Goal: Transaction & Acquisition: Book appointment/travel/reservation

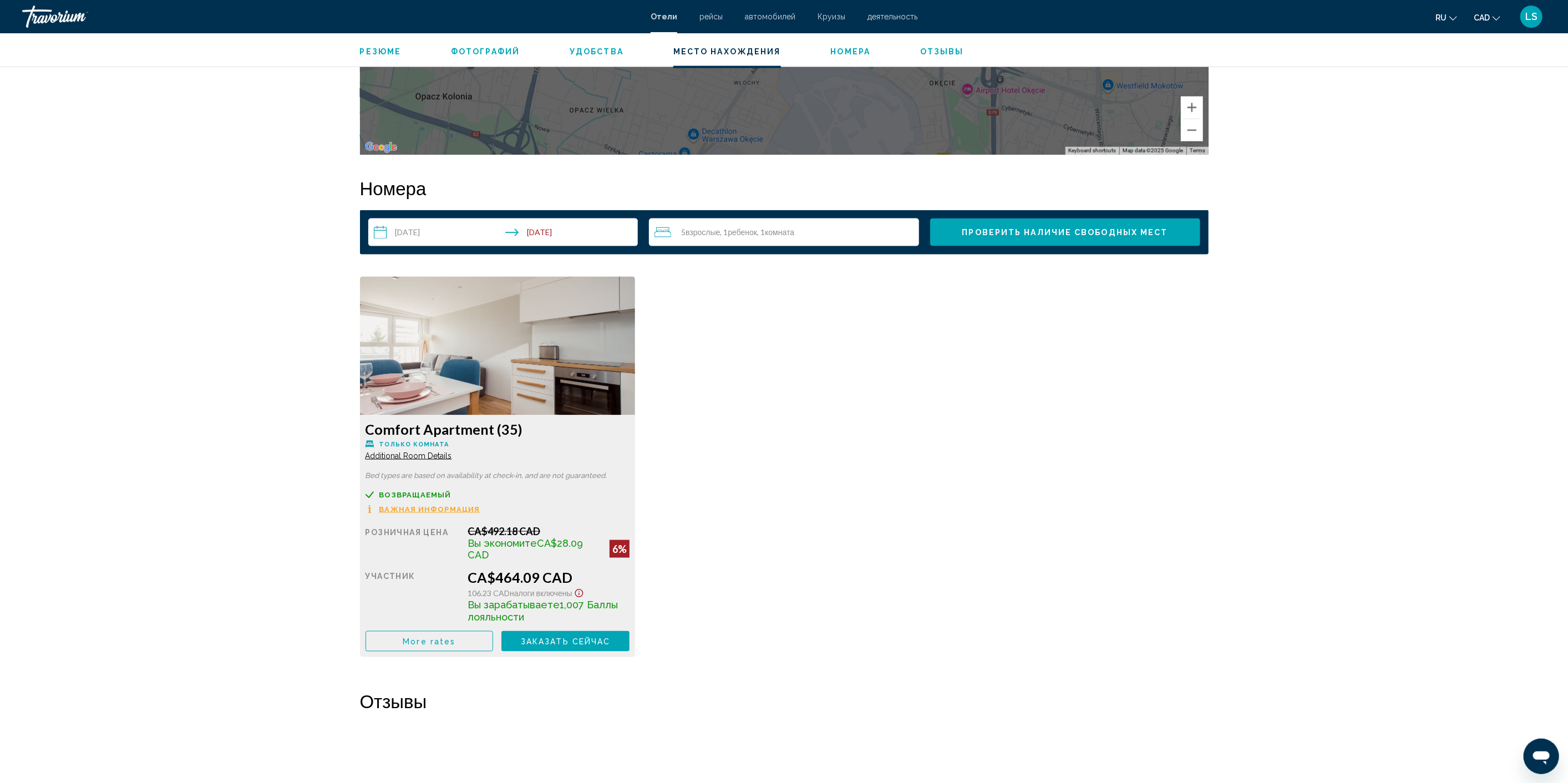
scroll to position [1356, 0]
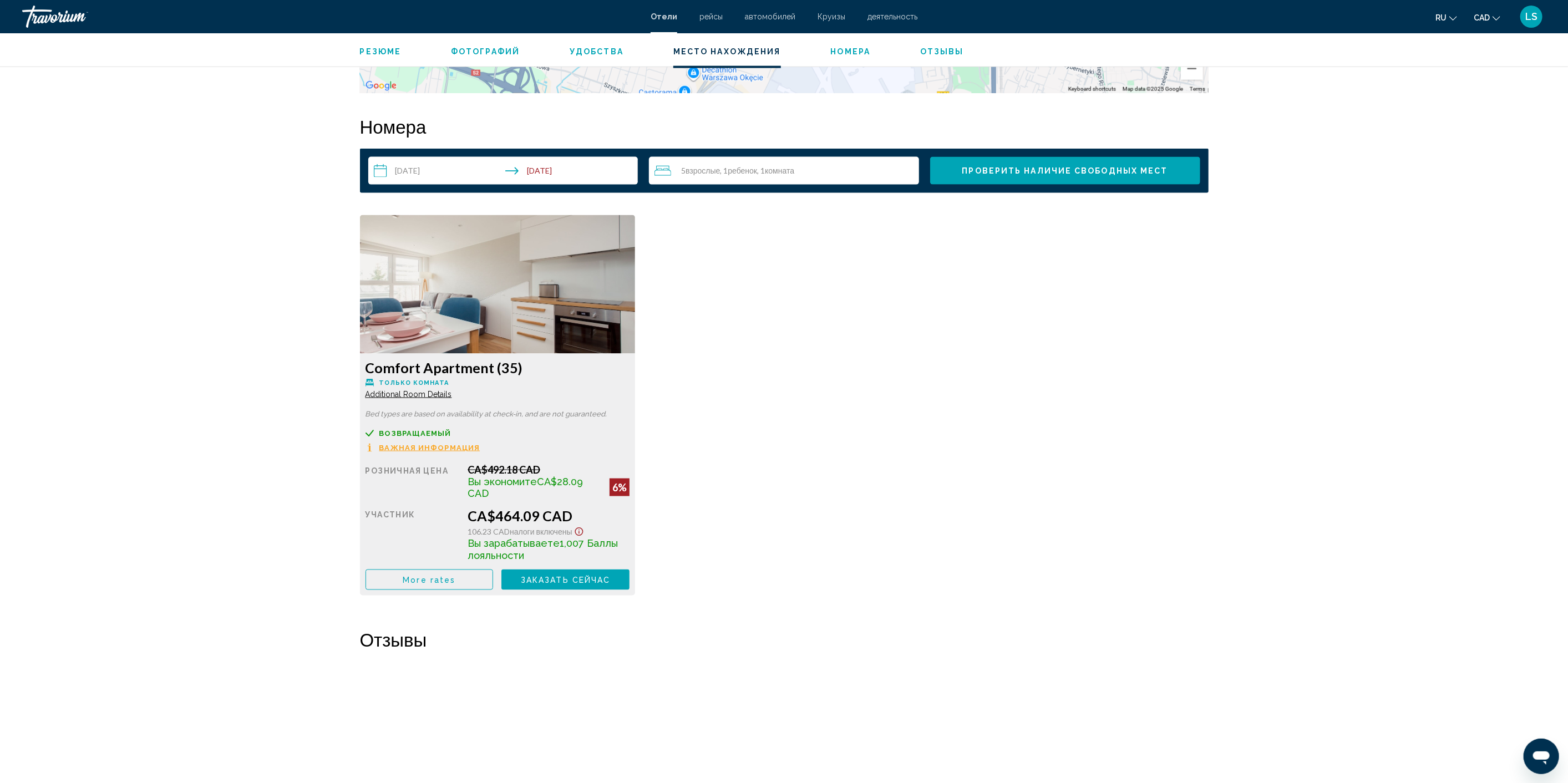
click at [593, 579] on span "Заказать сейчас" at bounding box center [566, 580] width 90 height 9
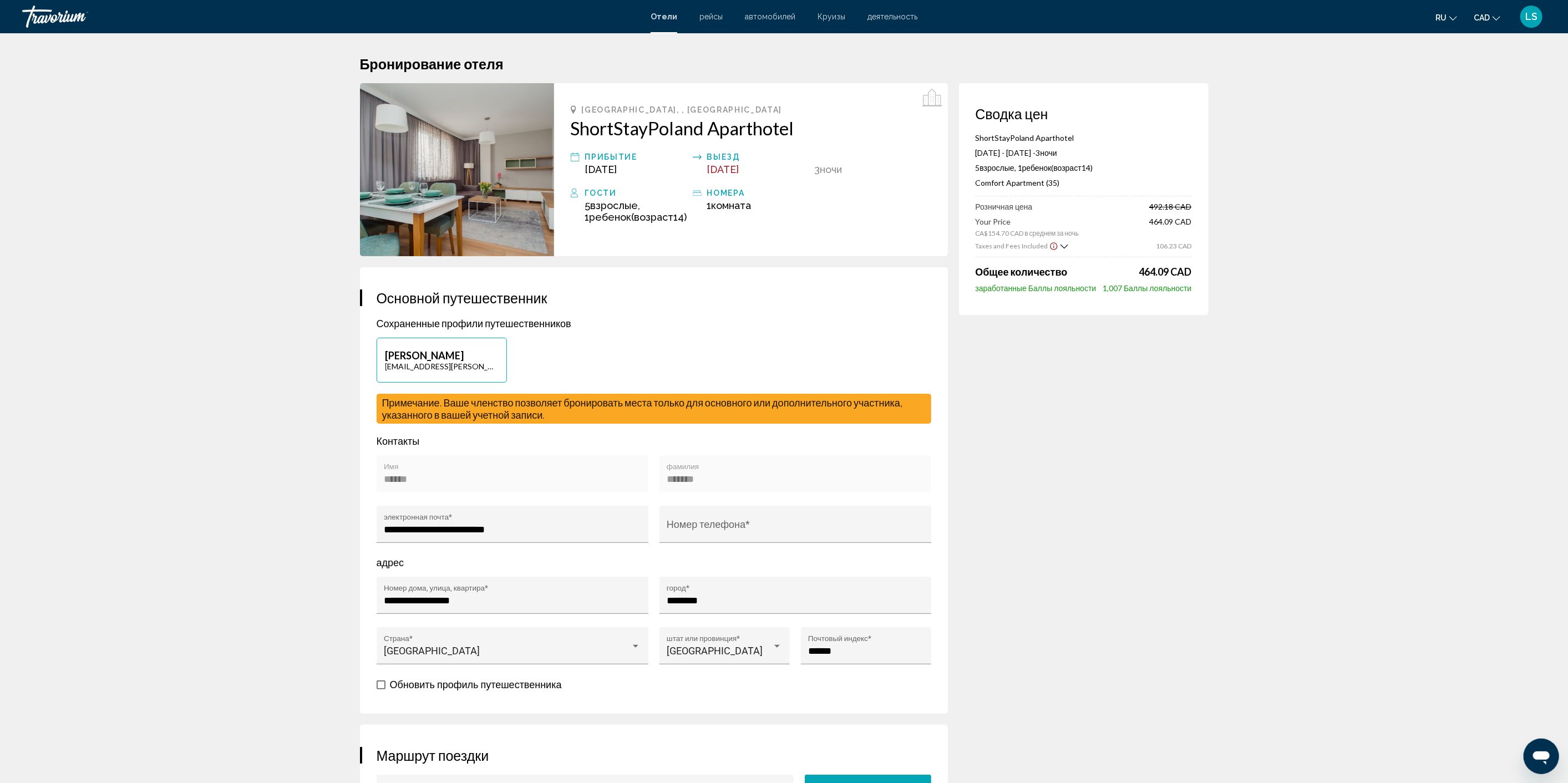
click at [464, 142] on img "Main content" at bounding box center [457, 170] width 194 height 173
click at [749, 122] on h2 "ShortStayPoland Aparthotel" at bounding box center [751, 128] width 360 height 22
